Goal: Information Seeking & Learning: Learn about a topic

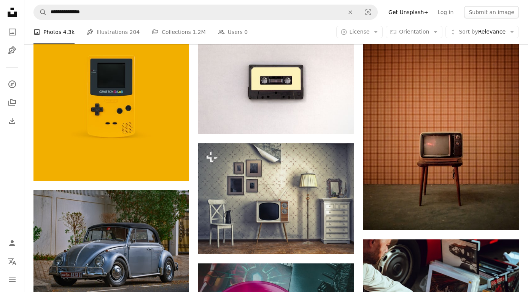
scroll to position [738, 0]
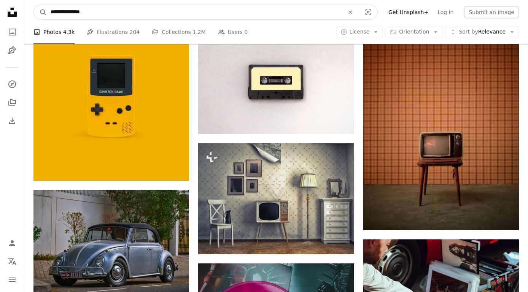
click at [108, 14] on input "**********" at bounding box center [194, 12] width 295 height 14
click at [72, 13] on input "**********" at bounding box center [194, 12] width 295 height 14
click at [72, 12] on input "**********" at bounding box center [194, 12] width 295 height 14
paste input "Find visuals sitewide"
type input "*********"
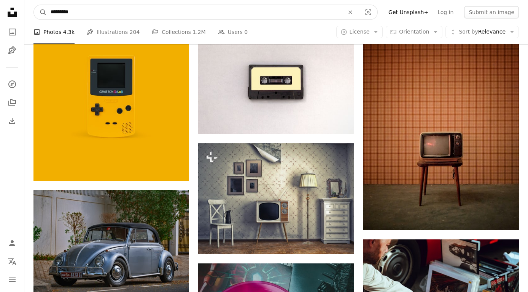
click at [40, 12] on button "A magnifying glass" at bounding box center [40, 12] width 13 height 14
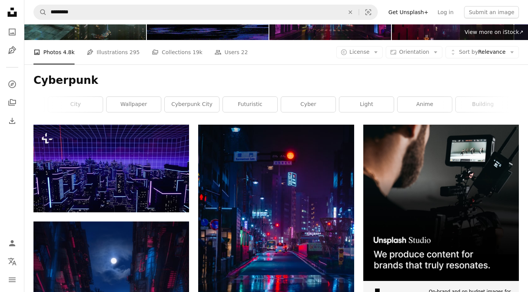
scroll to position [0, 104]
click at [376, 52] on icon "Arrow down" at bounding box center [376, 52] width 7 height 7
click at [381, 47] on button "A copyright icon © License Arrow down" at bounding box center [359, 52] width 47 height 12
click at [381, 112] on span "Free" at bounding box center [380, 113] width 46 height 8
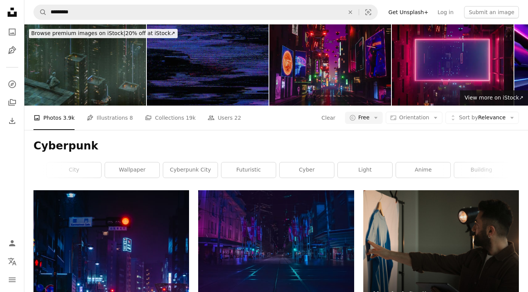
click at [419, 118] on span "Orientation" at bounding box center [414, 117] width 30 height 6
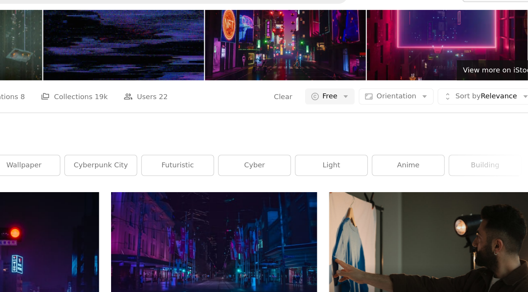
click at [399, 86] on span "Orientation" at bounding box center [414, 89] width 30 height 6
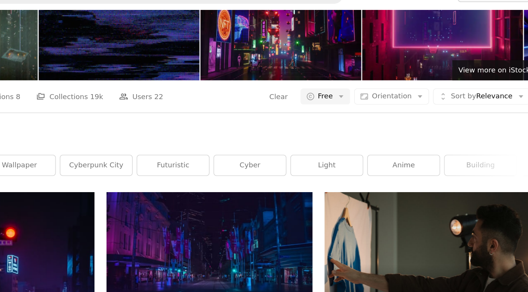
click at [399, 86] on span "Orientation" at bounding box center [414, 89] width 30 height 6
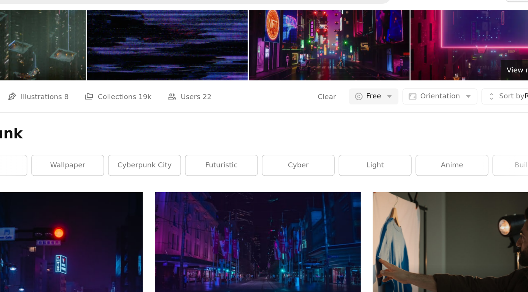
click at [399, 86] on span "Orientation" at bounding box center [414, 89] width 30 height 6
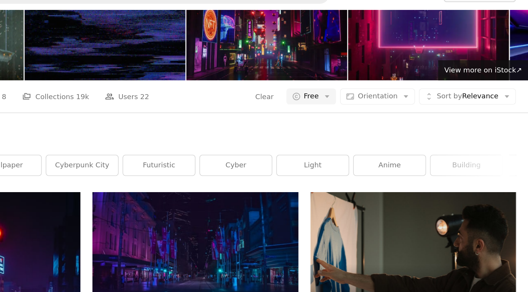
click at [399, 86] on span "Orientation" at bounding box center [414, 89] width 30 height 6
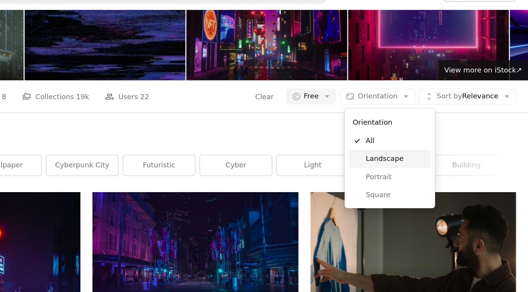
click at [405, 133] on span "Landscape" at bounding box center [428, 137] width 46 height 8
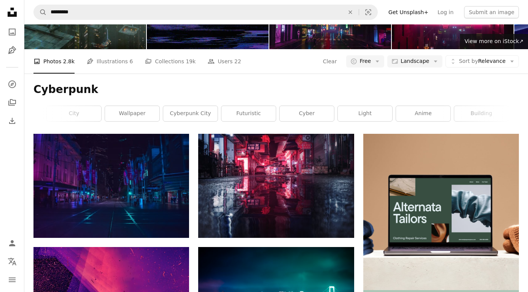
scroll to position [56, 0]
click at [419, 64] on span "Landscape" at bounding box center [415, 61] width 29 height 8
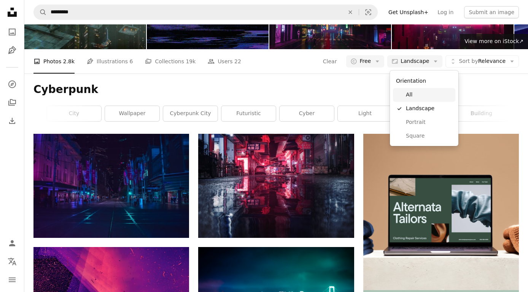
click at [431, 95] on span "All" at bounding box center [429, 95] width 46 height 8
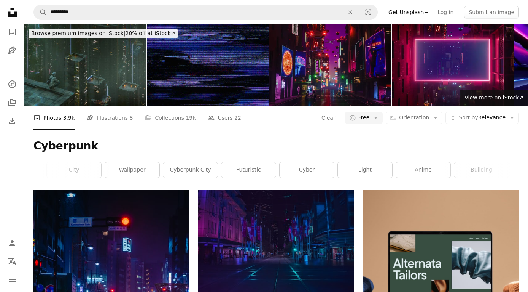
click at [503, 118] on span "Sort by Relevance" at bounding box center [482, 118] width 47 height 8
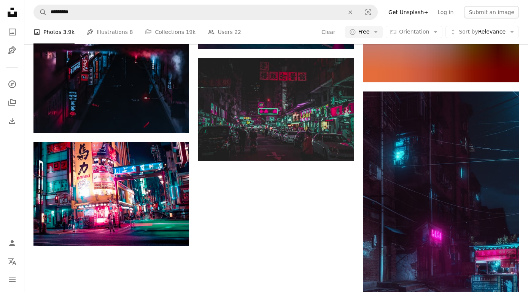
scroll to position [1028, 0]
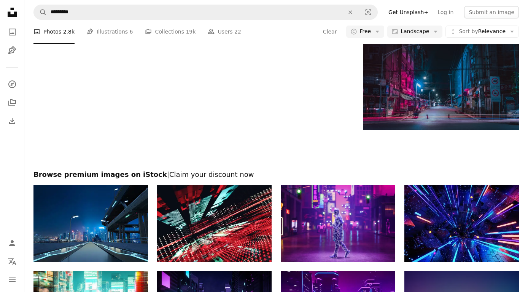
scroll to position [73, 0]
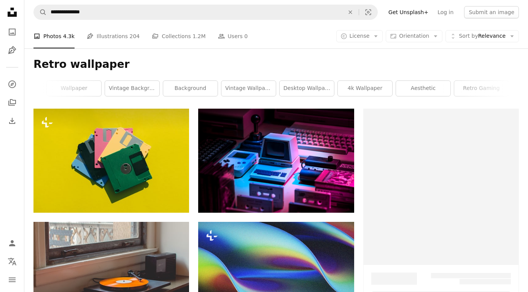
scroll to position [738, 0]
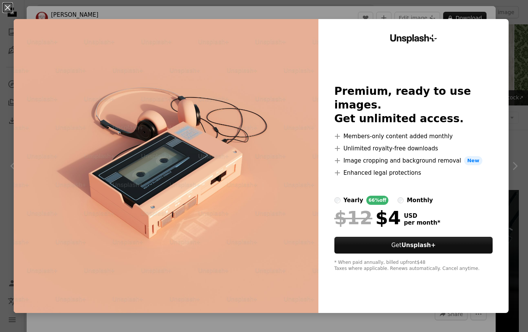
scroll to position [3876, 0]
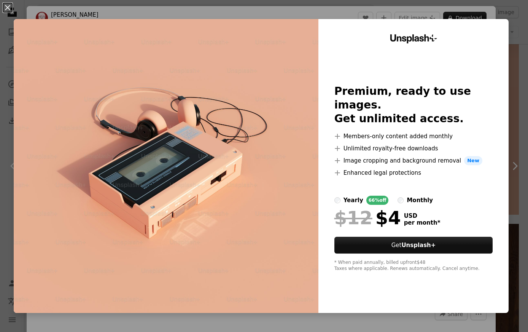
click at [516, 10] on div "An X shape Unsplash+ Premium, ready to use images. Get unlimited access. A plus…" at bounding box center [264, 166] width 528 height 332
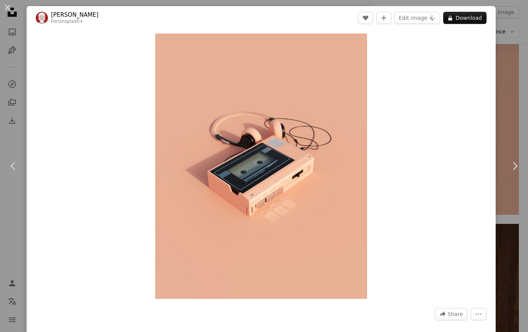
click at [510, 15] on div "An X shape Chevron left Chevron right [PERSON_NAME] For Unsplash+ A heart A plu…" at bounding box center [264, 166] width 528 height 332
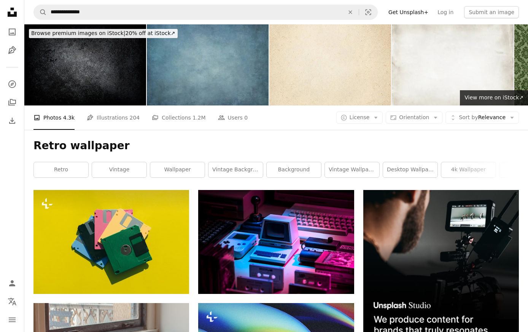
click at [508, 123] on button "Unfold Sort by Relevance Arrow down" at bounding box center [482, 118] width 73 height 12
click at [512, 120] on icon "Arrow down" at bounding box center [512, 117] width 7 height 7
click at [439, 120] on icon "Arrow down" at bounding box center [435, 117] width 7 height 7
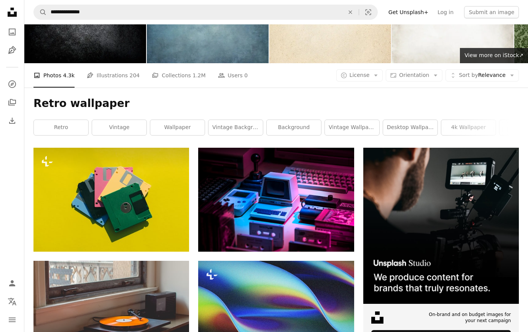
scroll to position [43, 0]
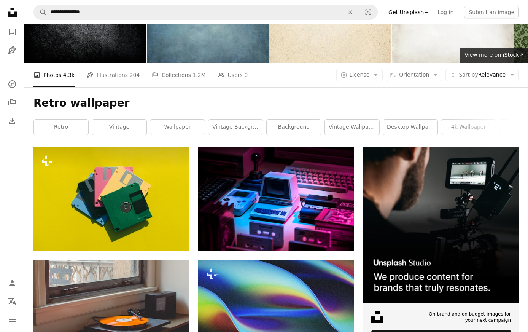
click at [163, 126] on link "wallpaper" at bounding box center [177, 127] width 54 height 15
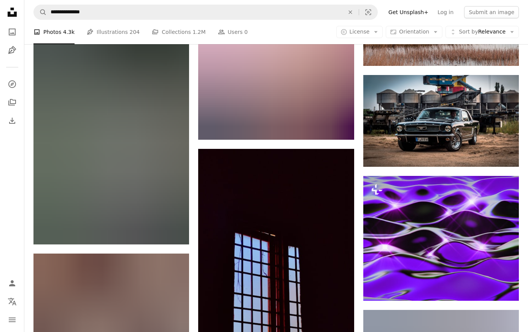
scroll to position [19898, 0]
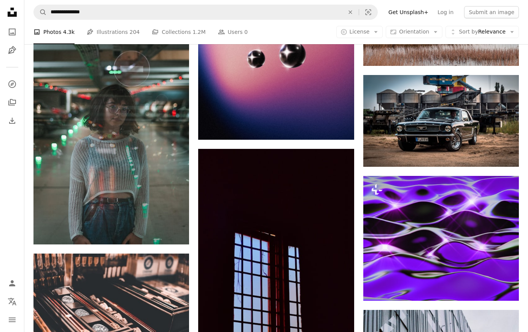
click at [167, 30] on link "A stack of folders Collections 1.2M" at bounding box center [179, 32] width 54 height 24
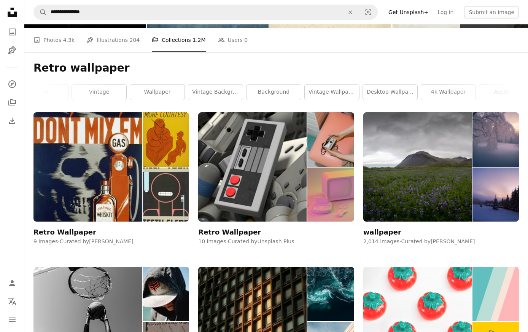
scroll to position [0, 21]
click at [405, 98] on link "desktop wallpaper" at bounding box center [390, 91] width 54 height 15
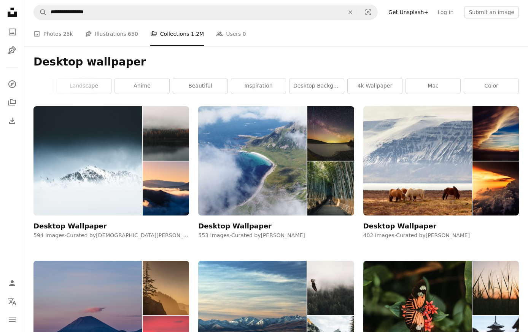
scroll to position [0, 210]
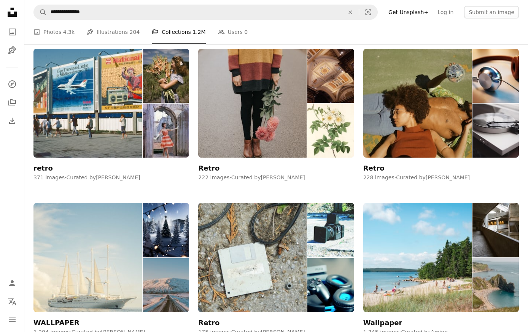
scroll to position [94, 0]
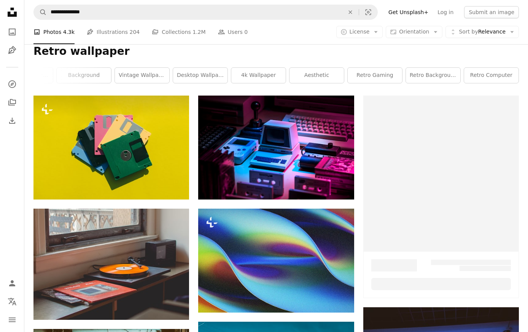
scroll to position [19898, 0]
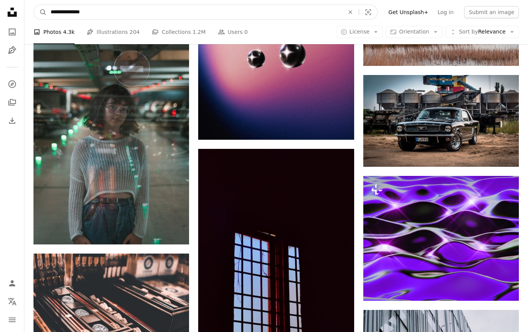
click at [68, 15] on input "**********" at bounding box center [194, 12] width 295 height 14
